Goal: Task Accomplishment & Management: Use online tool/utility

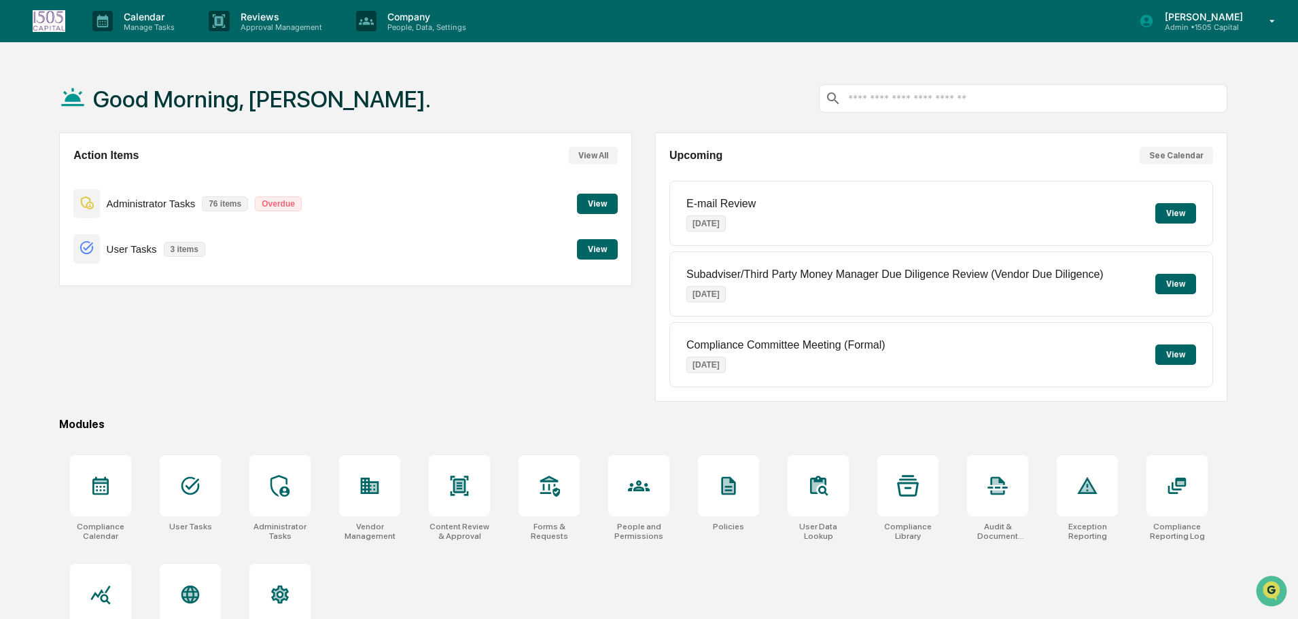
click at [608, 253] on button "View" at bounding box center [597, 249] width 41 height 20
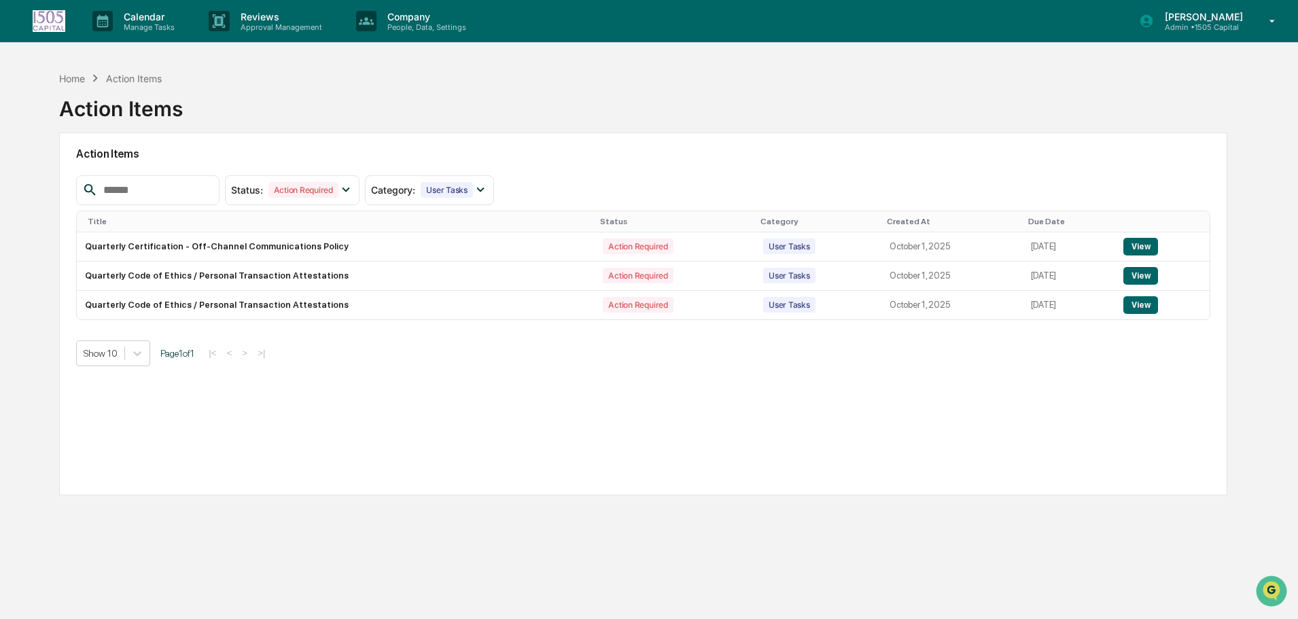
click at [1142, 277] on button "View" at bounding box center [1140, 276] width 35 height 18
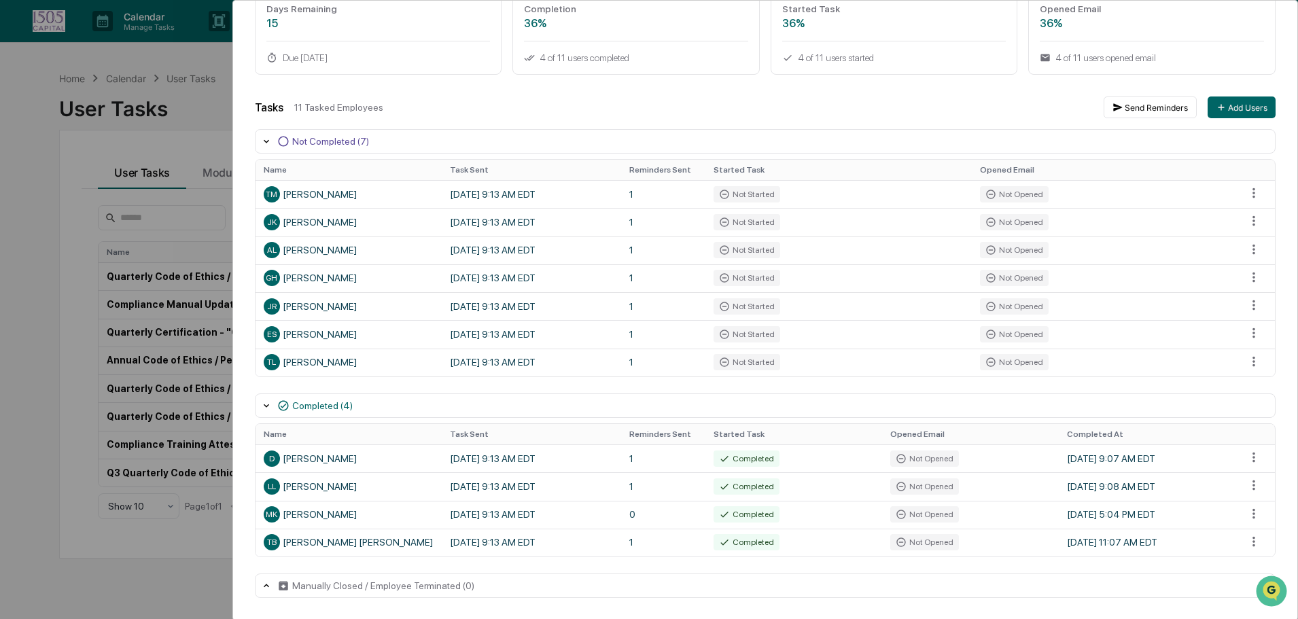
click at [53, 46] on div "User Tasks Quarterly Code of Ethics / Personal Transaction Attestations Task De…" at bounding box center [649, 309] width 1298 height 619
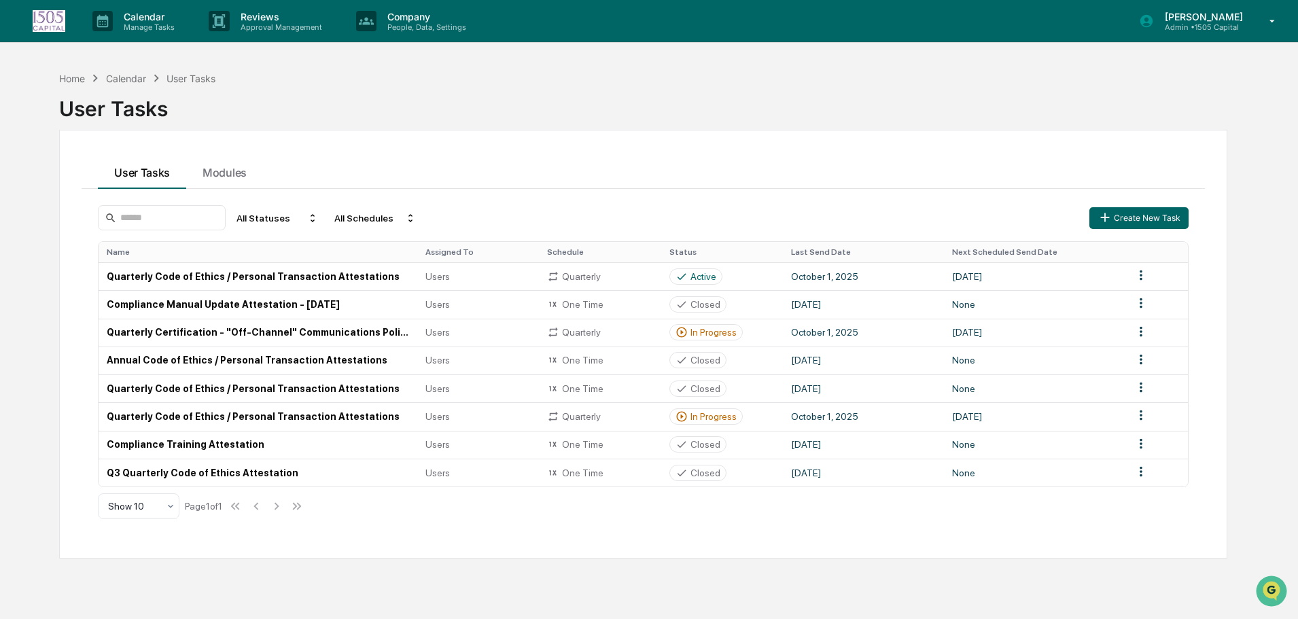
click at [60, 17] on img at bounding box center [49, 21] width 33 height 22
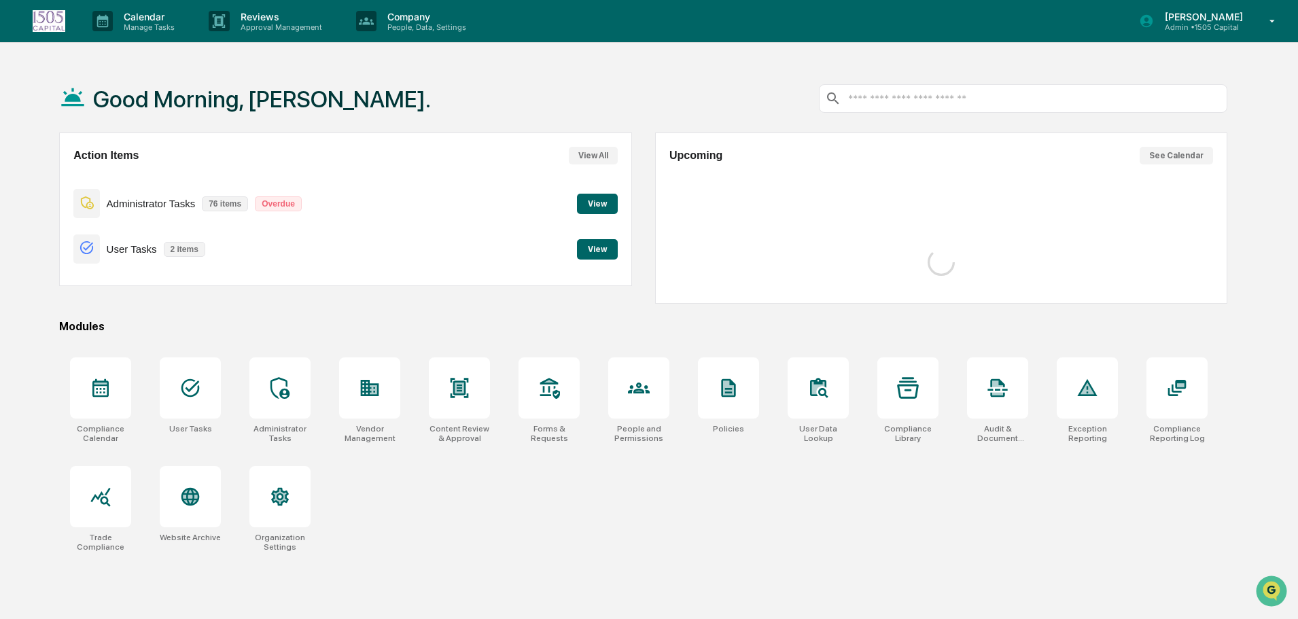
click at [1229, 25] on p "Admin • 1505 Capital" at bounding box center [1202, 27] width 96 height 10
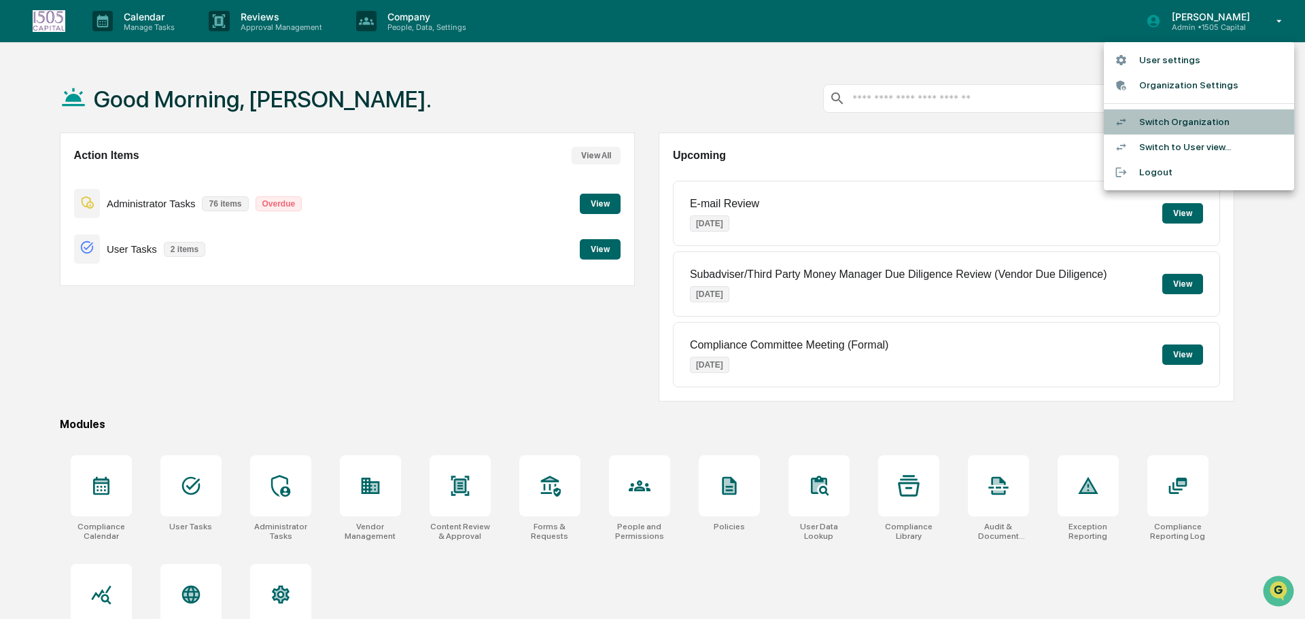
click at [1195, 120] on li "Switch Organization" at bounding box center [1199, 121] width 190 height 25
